Goal: Communication & Community: Answer question/provide support

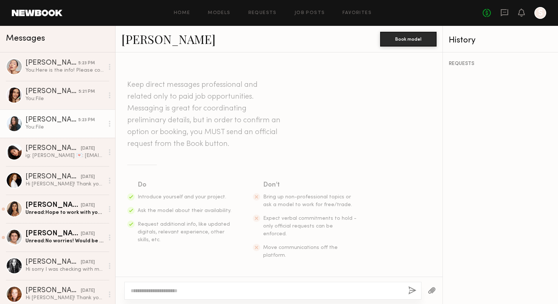
scroll to position [504, 0]
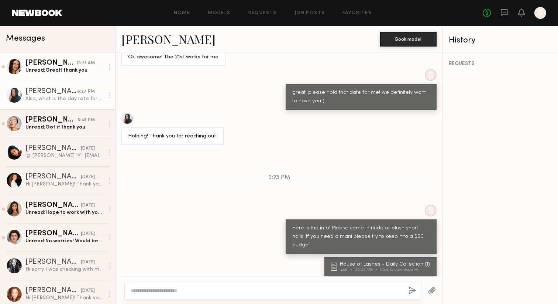
scroll to position [404, 0]
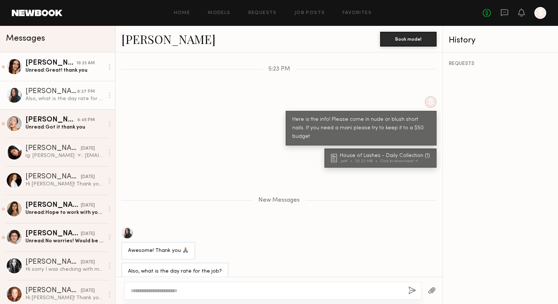
click at [52, 74] on link "Anna S. 10:23 AM Unread: Great! thank you" at bounding box center [57, 66] width 115 height 28
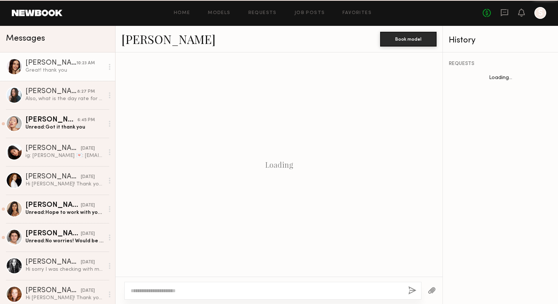
scroll to position [446, 0]
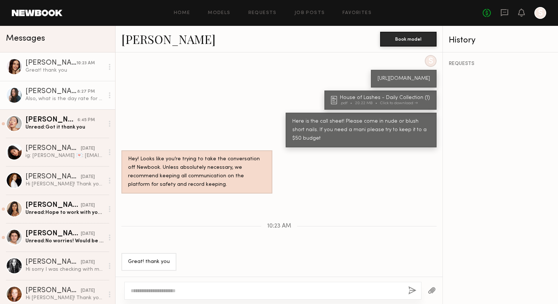
click at [59, 93] on div "Tyrie R." at bounding box center [51, 91] width 52 height 7
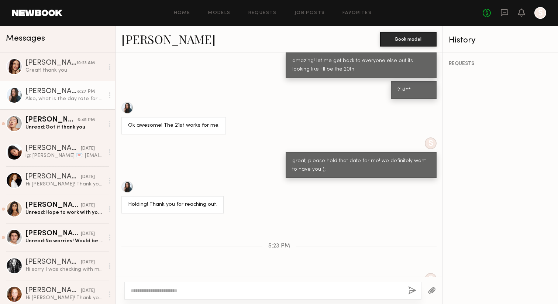
scroll to position [348, 0]
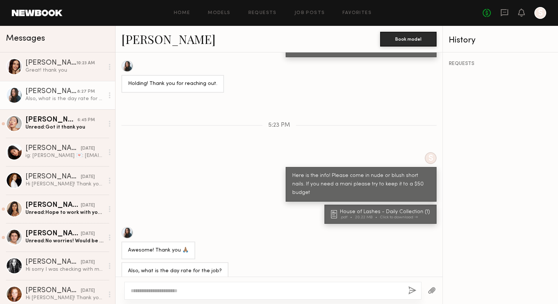
click at [142, 43] on link "Tyrie R." at bounding box center [168, 39] width 94 height 16
click at [179, 293] on textarea at bounding box center [267, 290] width 272 height 7
type textarea "**********"
click at [411, 288] on button "button" at bounding box center [412, 290] width 8 height 9
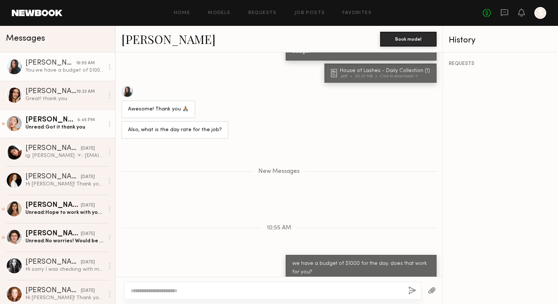
click at [61, 120] on div "[PERSON_NAME]" at bounding box center [51, 119] width 52 height 7
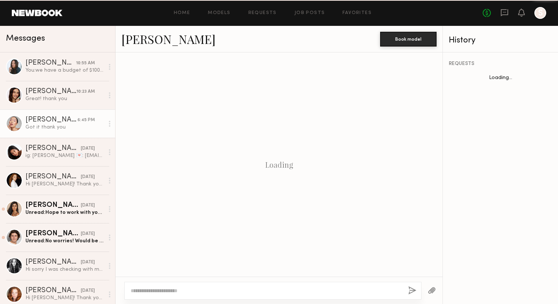
scroll to position [366, 0]
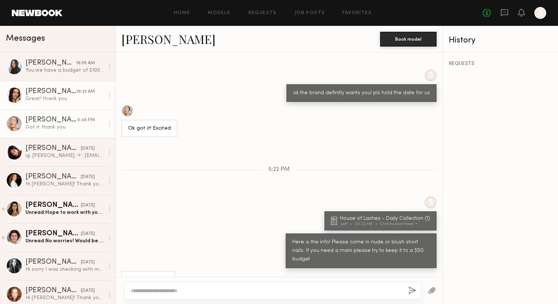
click at [42, 100] on div "Great! thank you" at bounding box center [64, 98] width 79 height 7
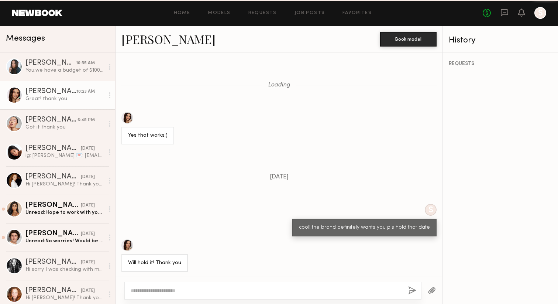
scroll to position [446, 0]
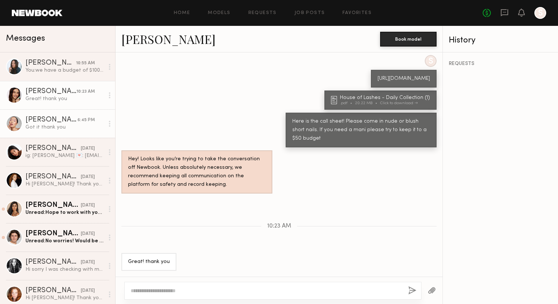
click at [35, 127] on div "Got it thank you" at bounding box center [64, 127] width 79 height 7
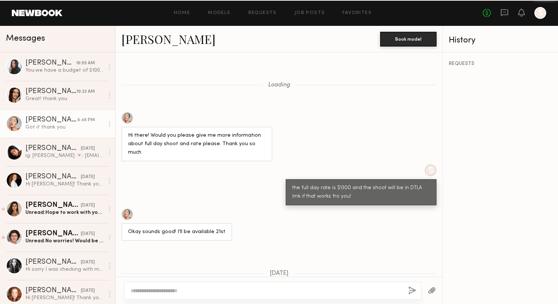
scroll to position [366, 0]
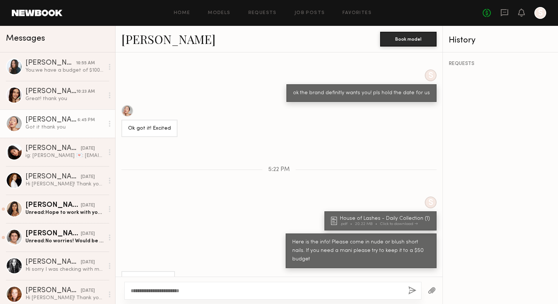
type textarea "**********"
